Goal: Complete application form

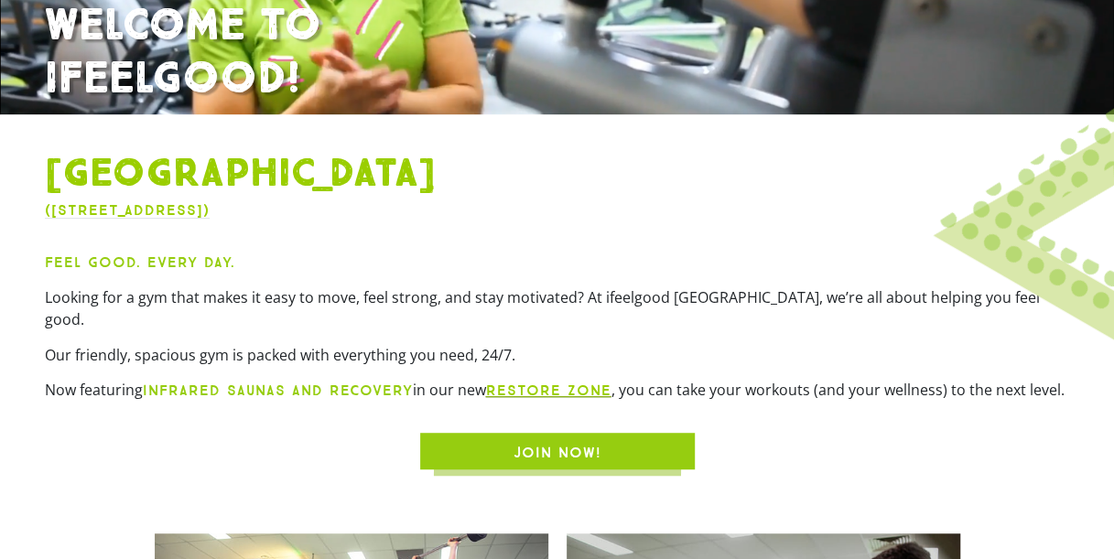
scroll to position [338, 0]
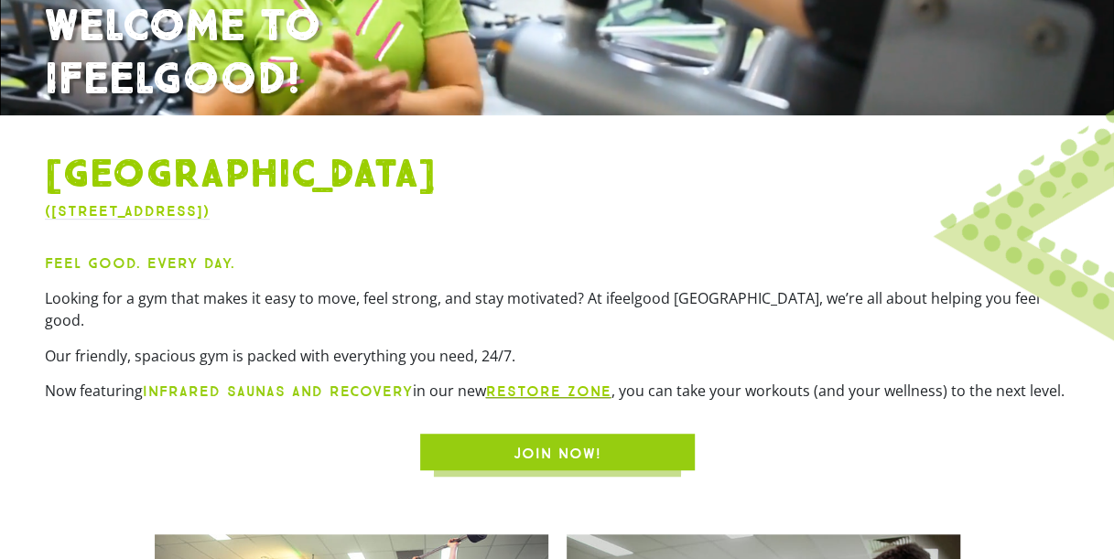
click at [571, 443] on span "JOIN NOW!" at bounding box center [558, 454] width 88 height 22
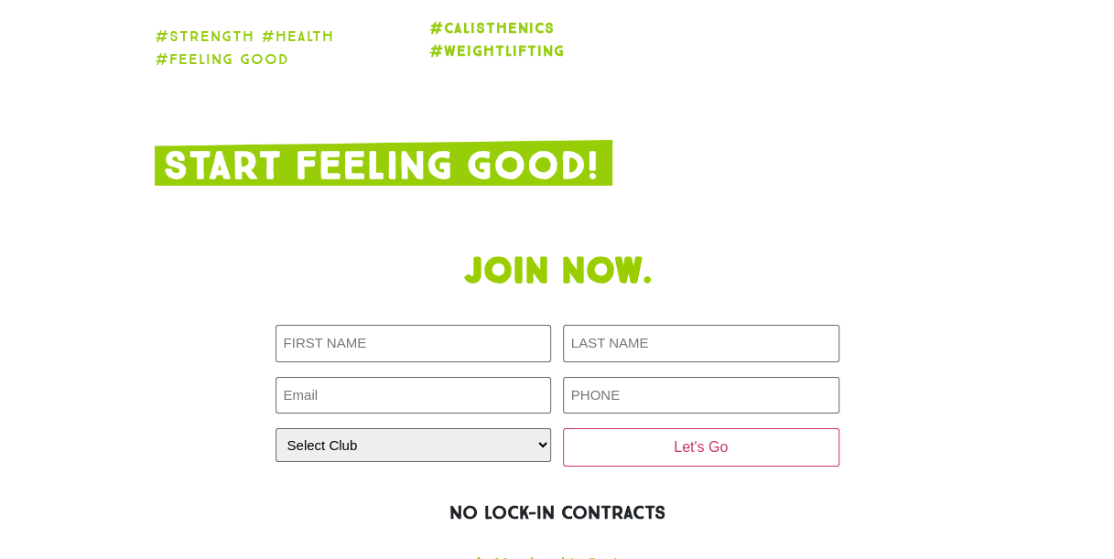
scroll to position [2894, 0]
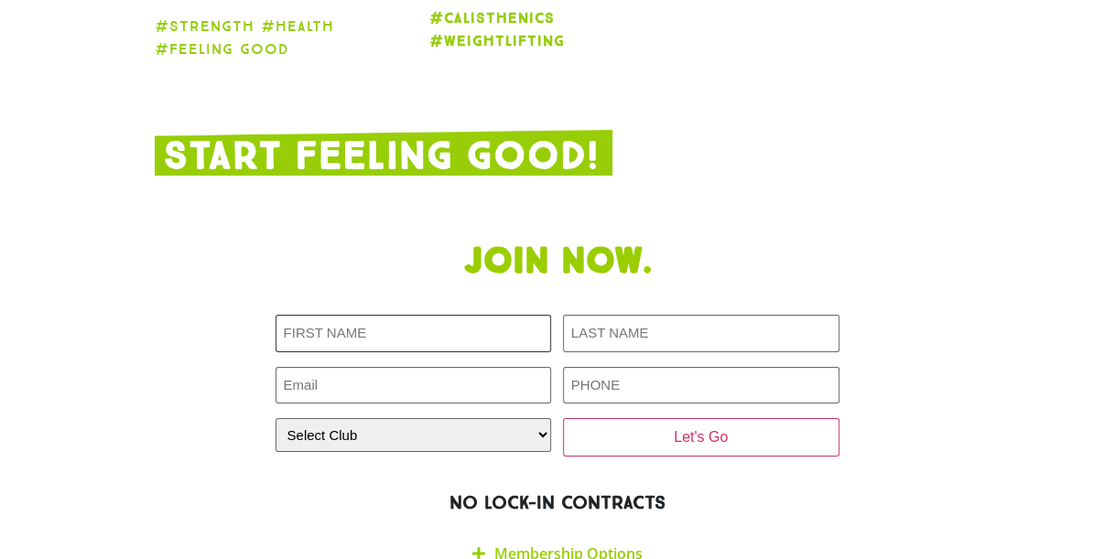
click at [400, 315] on input "First NAME (Required)" at bounding box center [414, 334] width 276 height 38
type input "[PERSON_NAME]"
type input "[EMAIL_ADDRESS][DOMAIN_NAME]"
click at [654, 367] on input "PHONE (Required)" at bounding box center [701, 386] width 276 height 38
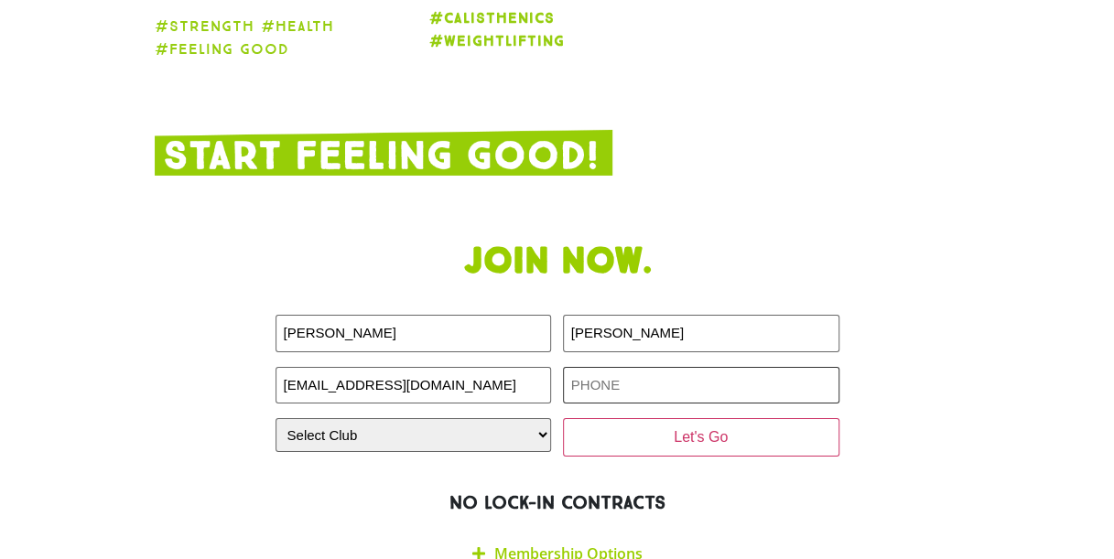
type input "0414041092"
click at [466, 418] on select "Select Club [GEOGRAPHIC_DATA] [GEOGRAPHIC_DATA] [GEOGRAPHIC_DATA] [GEOGRAPHIC_D…" at bounding box center [414, 435] width 276 height 34
select select "[GEOGRAPHIC_DATA]"
click at [276, 418] on select "Select Club [GEOGRAPHIC_DATA] [GEOGRAPHIC_DATA] [GEOGRAPHIC_DATA] [GEOGRAPHIC_D…" at bounding box center [414, 435] width 276 height 34
drag, startPoint x: 677, startPoint y: 304, endPoint x: 502, endPoint y: 311, distance: 175.9
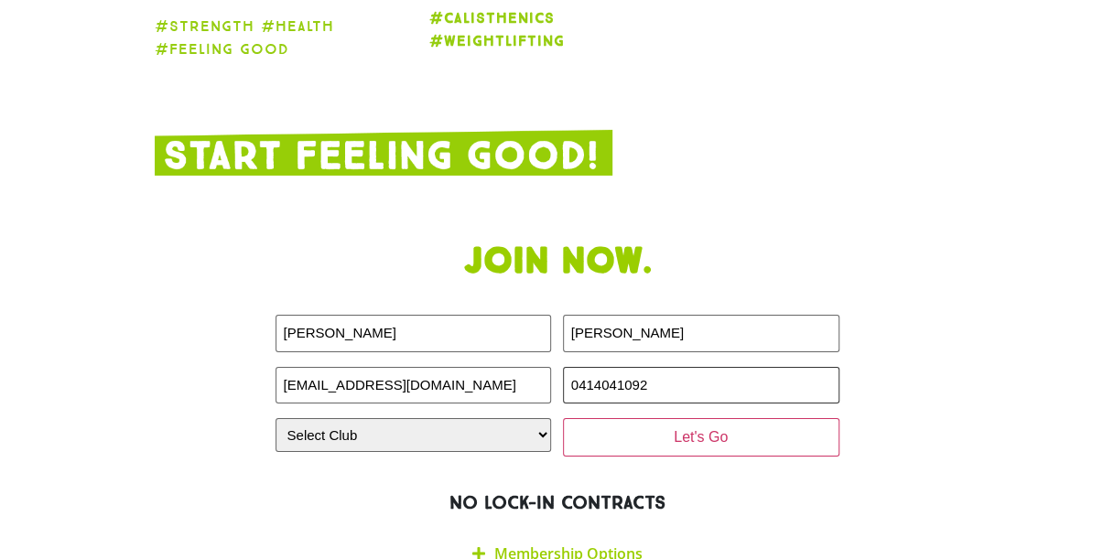
click at [502, 315] on div "First NAME (Required) [PERSON_NAME] LAST NAME (Required) [PERSON_NAME] Email (R…" at bounding box center [558, 386] width 564 height 142
click at [674, 367] on input "0437362623" at bounding box center [701, 386] width 276 height 38
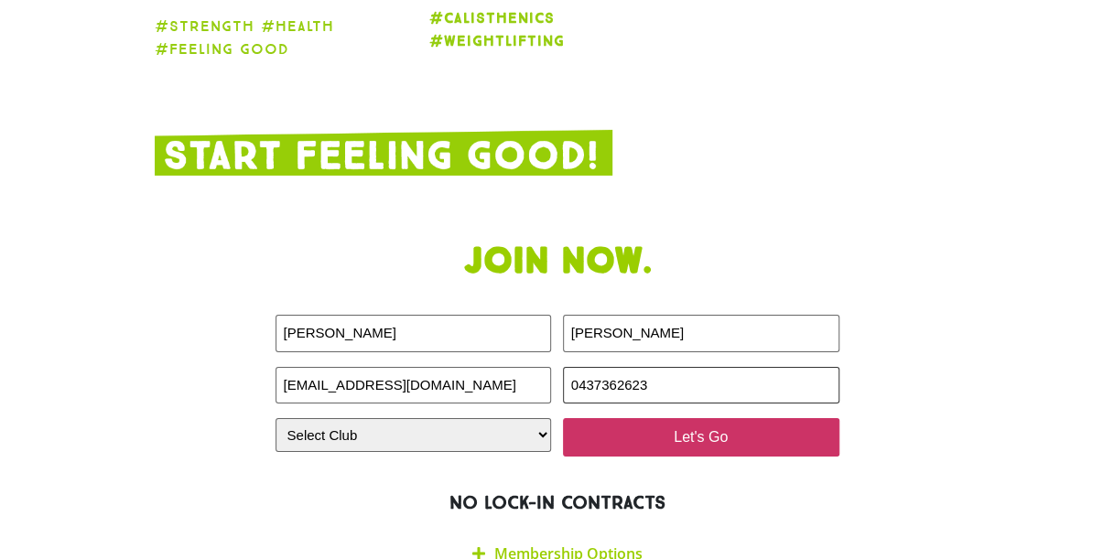
type input "0437362623"
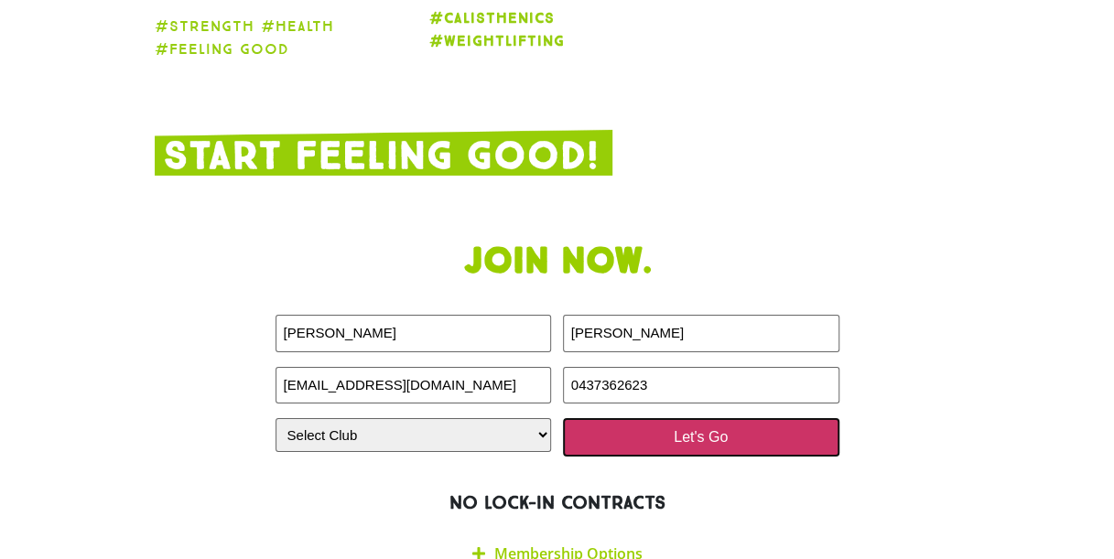
click at [650, 418] on input "Let's Go" at bounding box center [701, 437] width 276 height 38
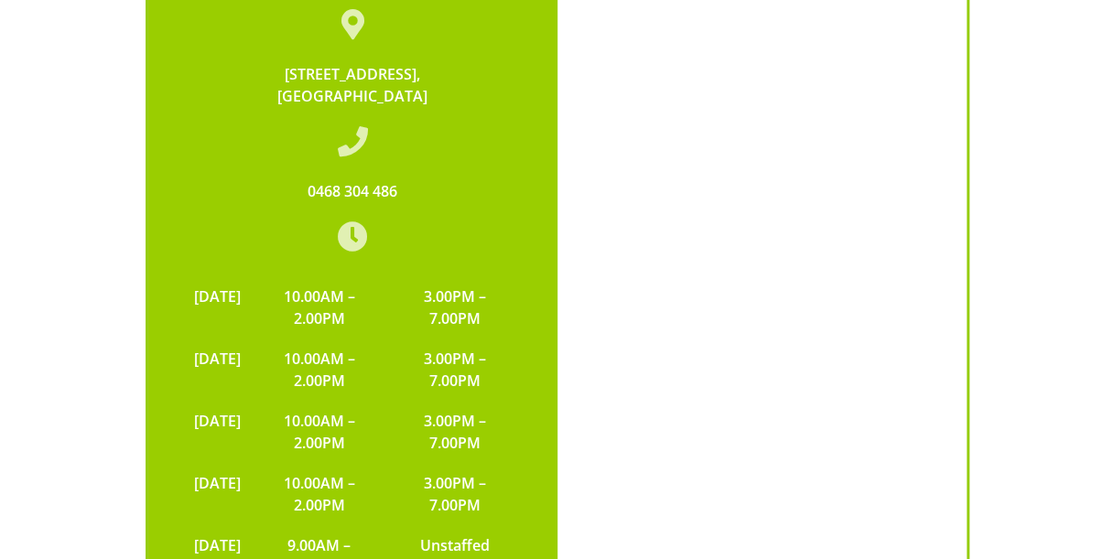
scroll to position [3779, 0]
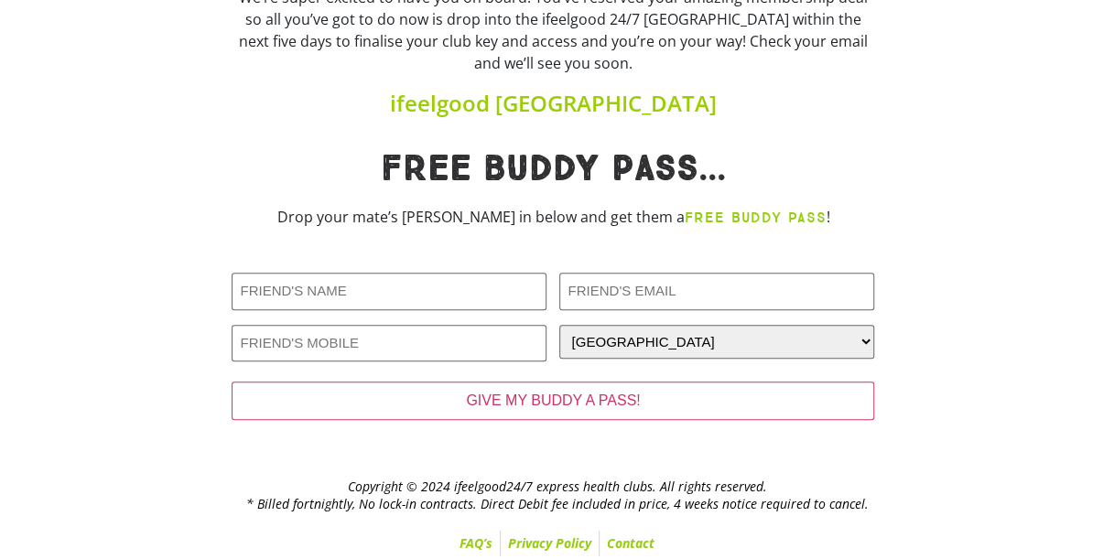
scroll to position [275, 0]
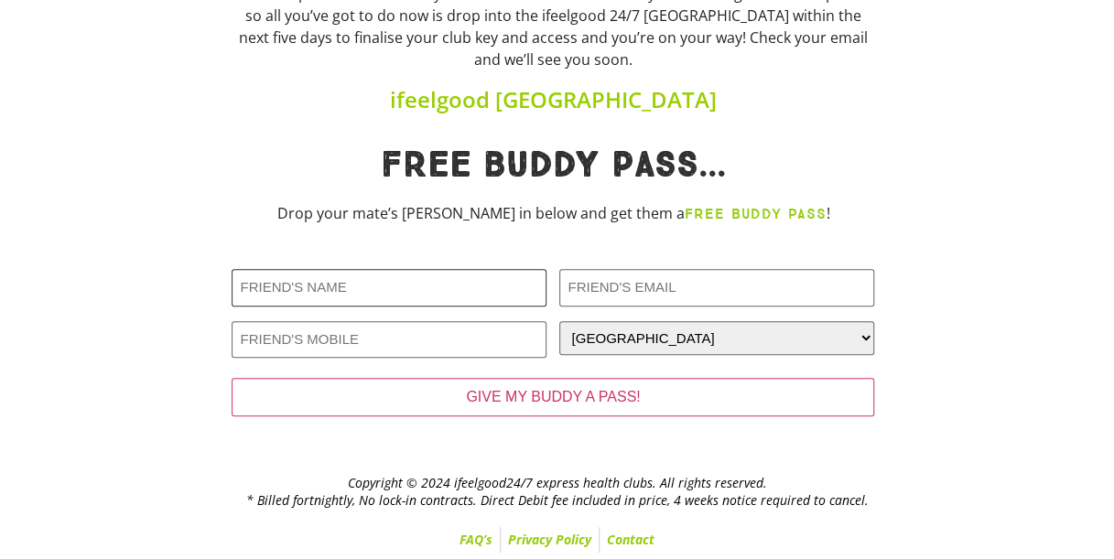
click at [481, 276] on input "Friends Name (Required)" at bounding box center [389, 288] width 315 height 38
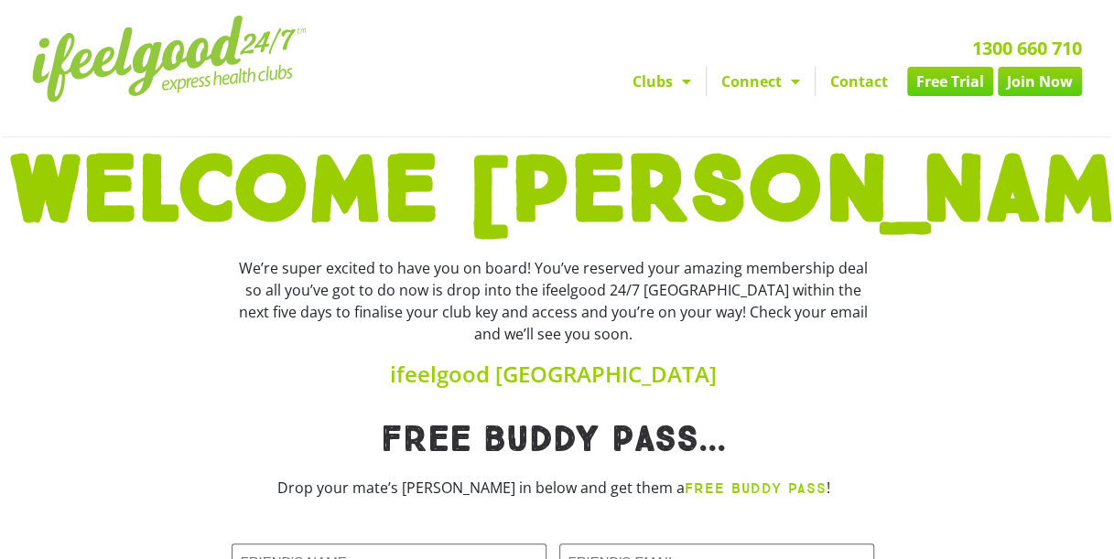
click at [146, 64] on img at bounding box center [169, 59] width 275 height 87
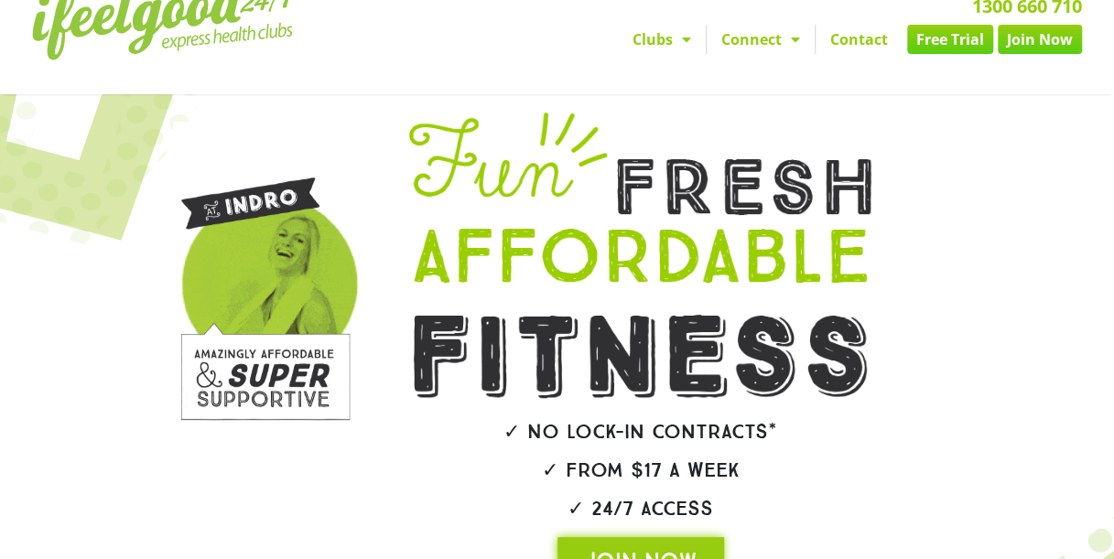
scroll to position [22, 0]
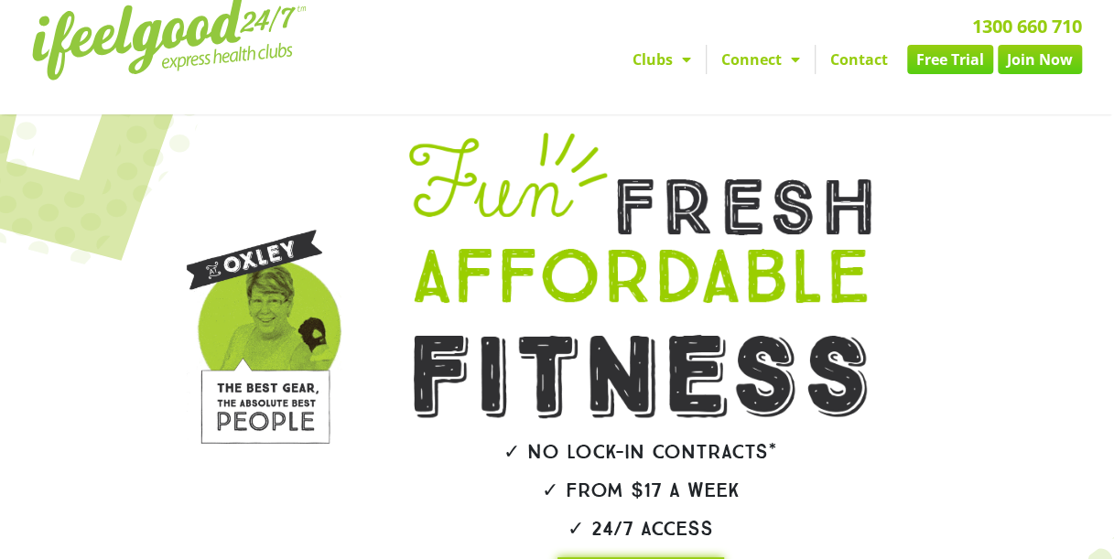
click at [572, 105] on div "1300 660 710 Clubs Alexandra Hills Calamvale Coopers Plains Middle Park Oxenfor…" at bounding box center [743, 46] width 695 height 124
